Goal: Task Accomplishment & Management: Complete application form

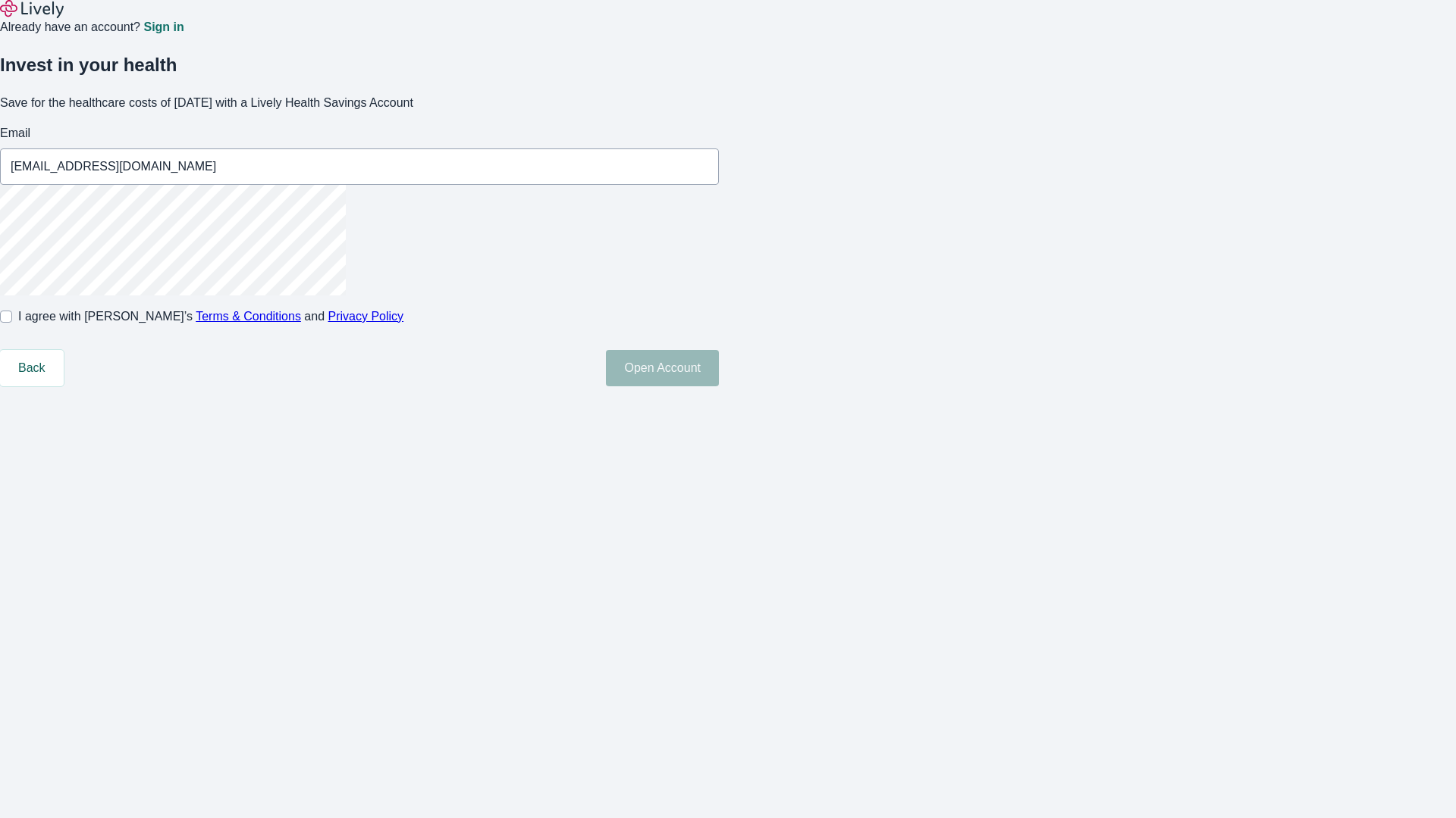
click at [12, 323] on input "I agree with Lively’s Terms & Conditions and Privacy Policy" at bounding box center [6, 316] width 12 height 12
checkbox input "true"
click at [719, 387] on button "Open Account" at bounding box center [662, 368] width 113 height 37
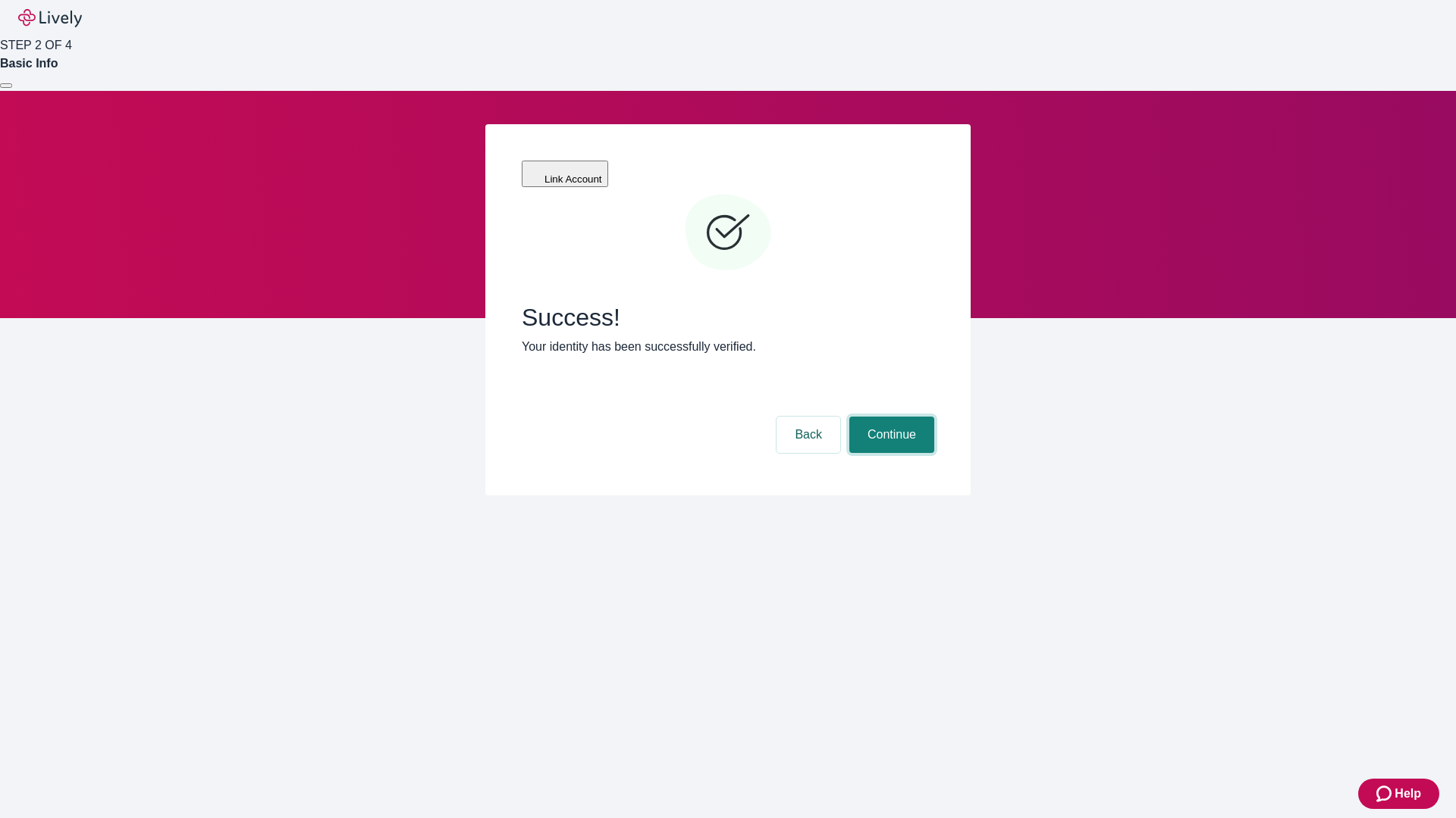
click at [889, 417] on button "Continue" at bounding box center [892, 435] width 85 height 37
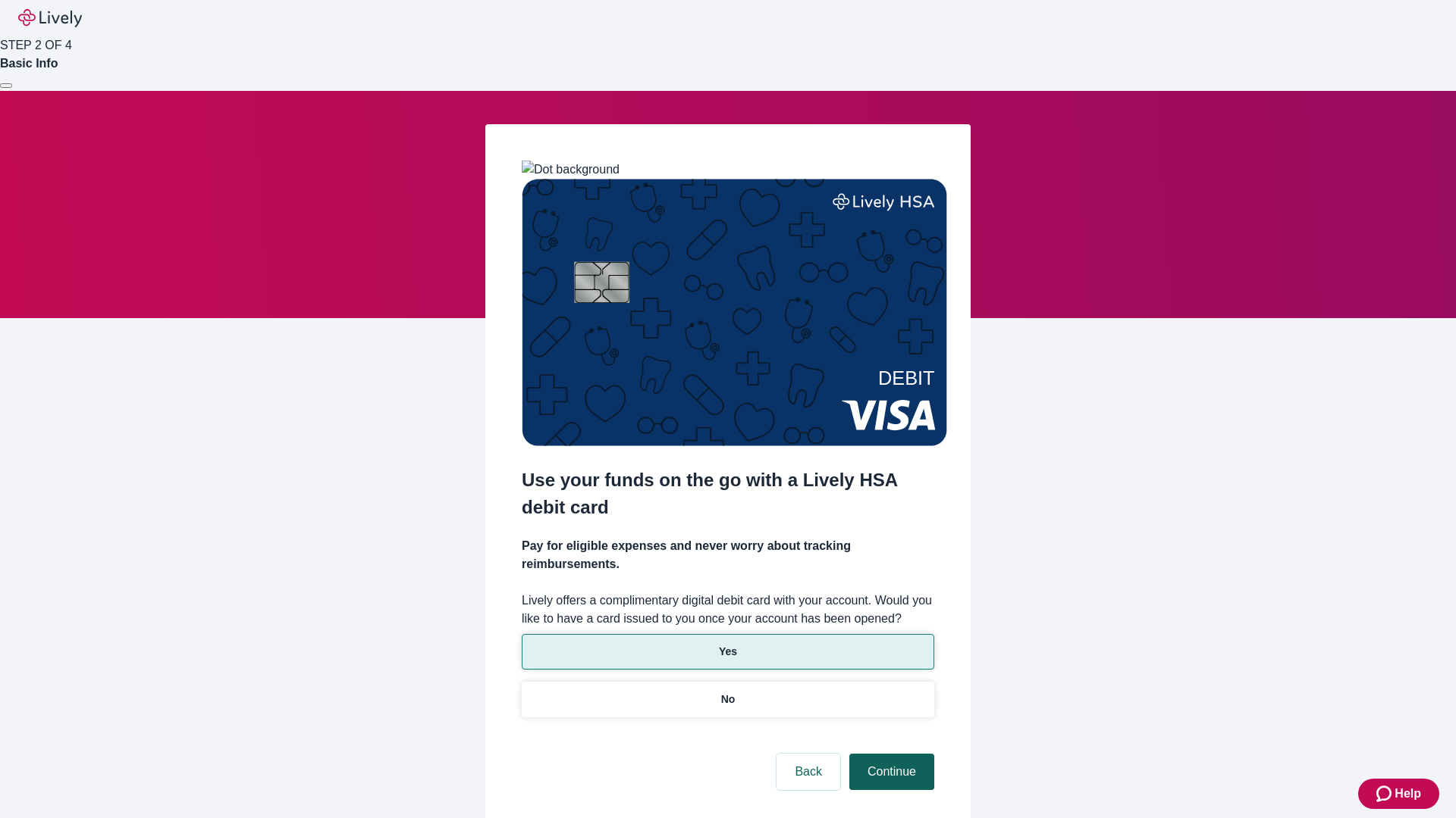
click at [727, 692] on p "No" at bounding box center [728, 699] width 14 height 16
click at [889, 754] on button "Continue" at bounding box center [892, 772] width 85 height 37
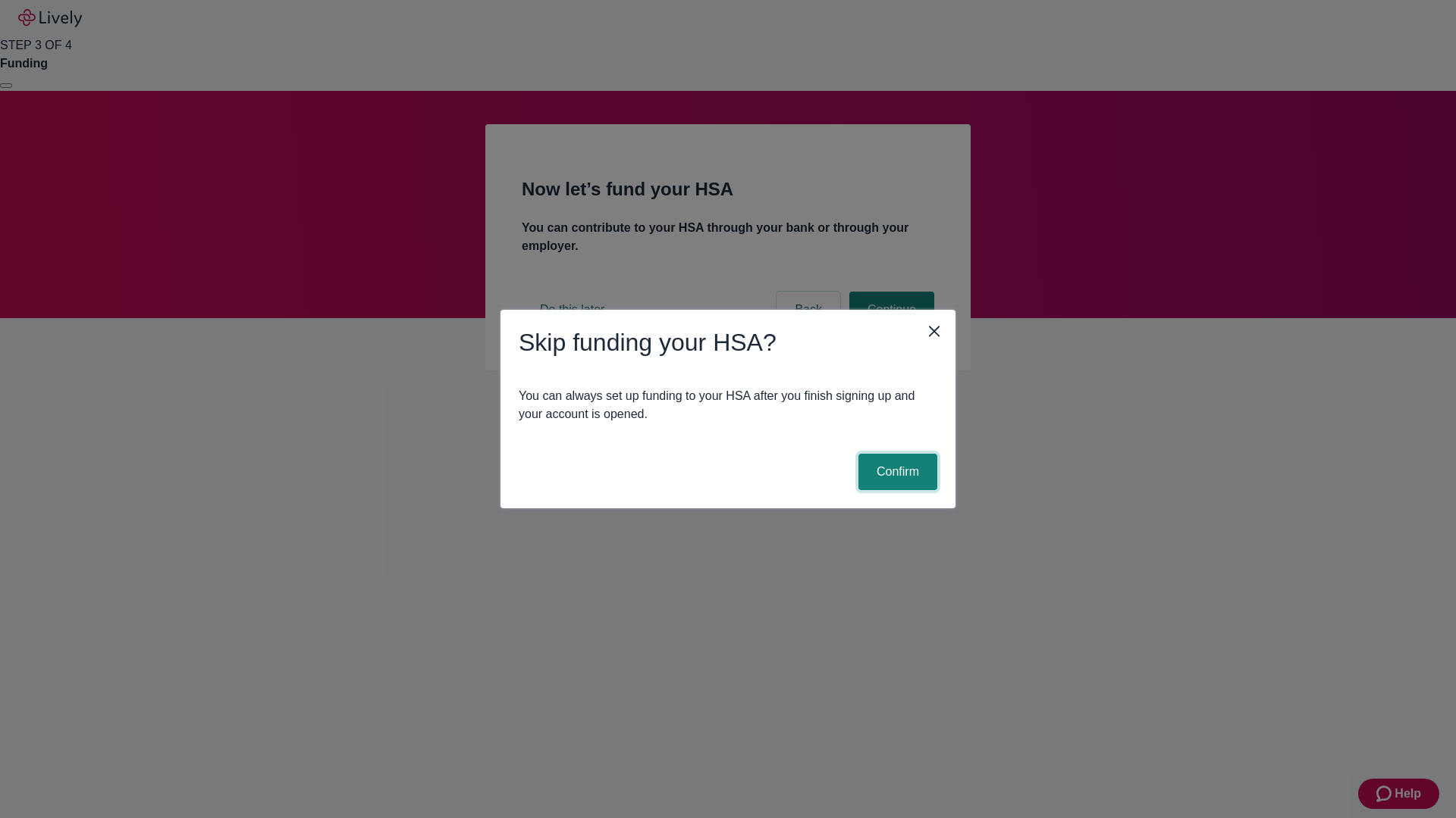
click at [896, 473] on button "Confirm" at bounding box center [898, 472] width 79 height 37
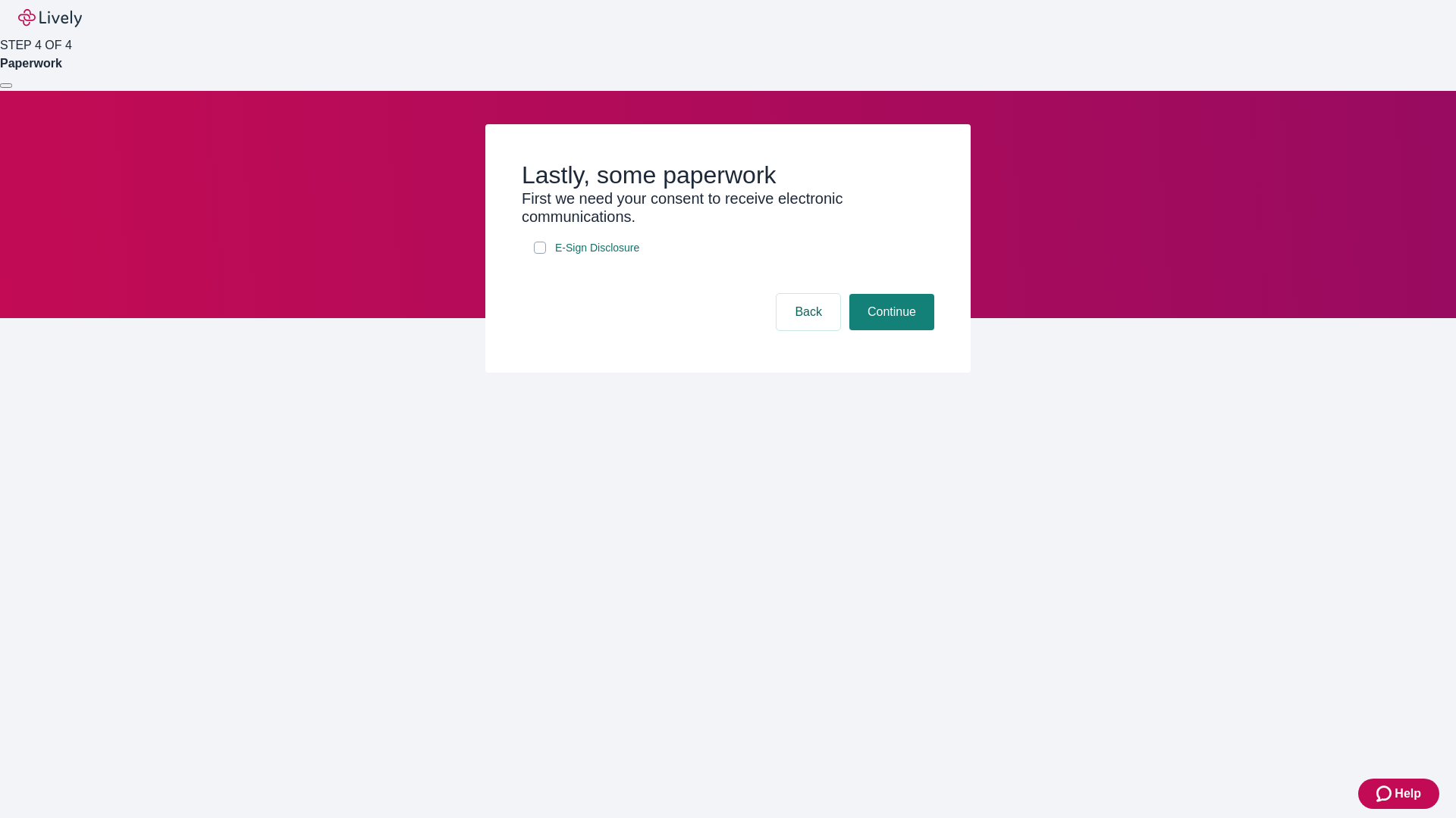
click at [540, 254] on input "E-Sign Disclosure" at bounding box center [540, 248] width 12 height 12
checkbox input "true"
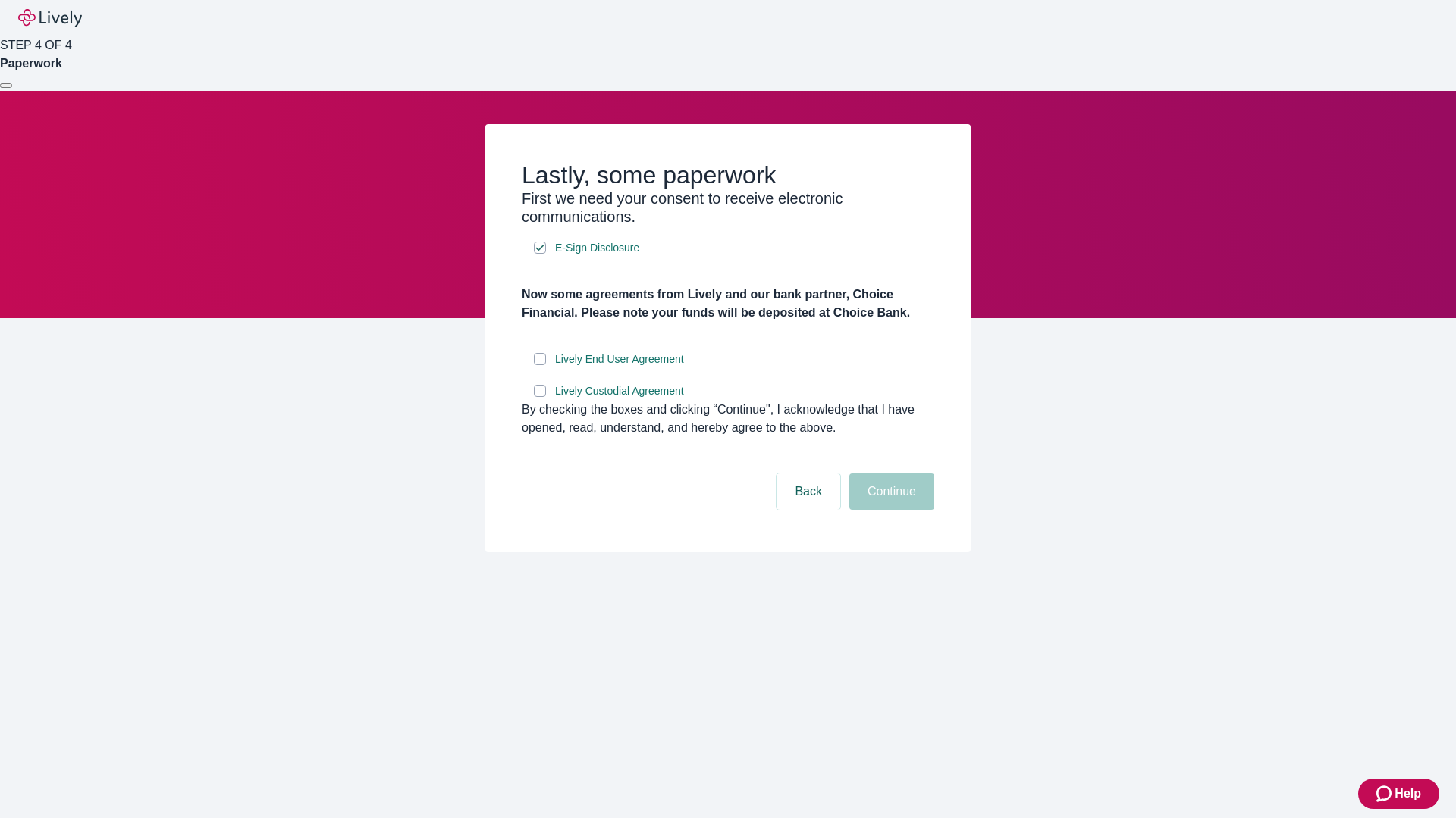
click at [540, 365] on input "Lively End User Agreement" at bounding box center [540, 359] width 12 height 12
checkbox input "true"
click at [540, 397] on input "Lively Custodial Agreement" at bounding box center [540, 391] width 12 height 12
checkbox input "true"
click at [889, 510] on button "Continue" at bounding box center [892, 491] width 85 height 37
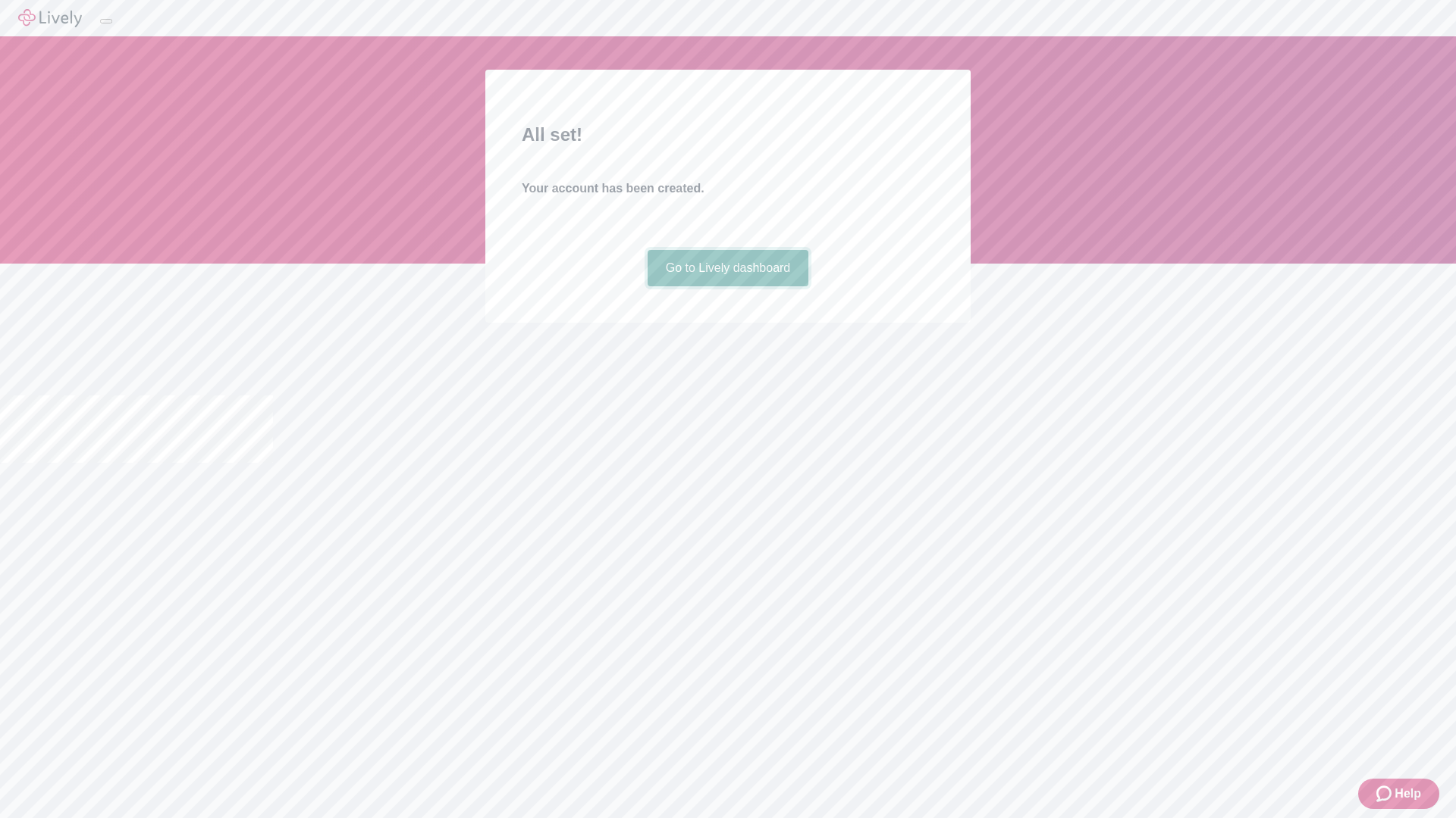
click at [727, 286] on link "Go to Lively dashboard" at bounding box center [727, 268] width 161 height 37
